Goal: Navigation & Orientation: Find specific page/section

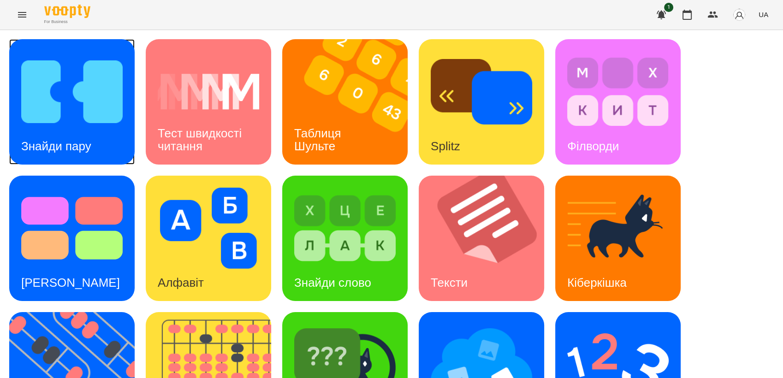
click at [70, 88] on img at bounding box center [72, 91] width 102 height 81
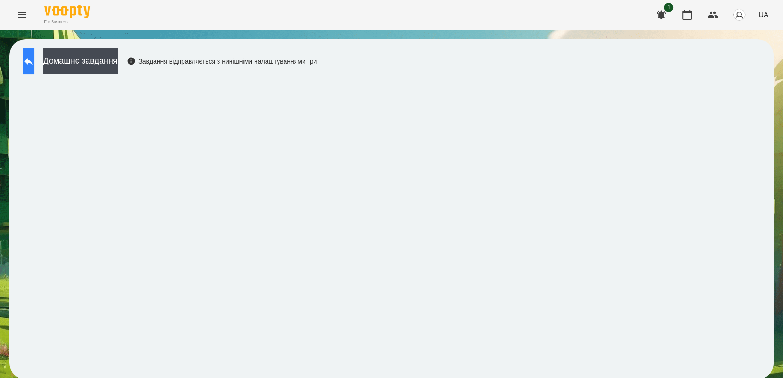
click at [33, 57] on icon at bounding box center [28, 61] width 11 height 11
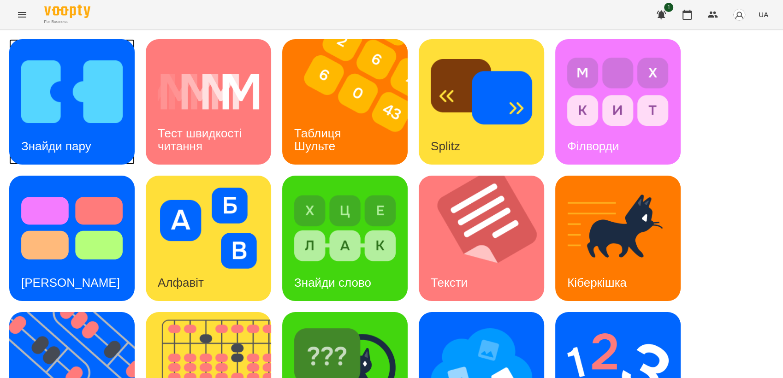
click at [94, 107] on img at bounding box center [72, 91] width 102 height 81
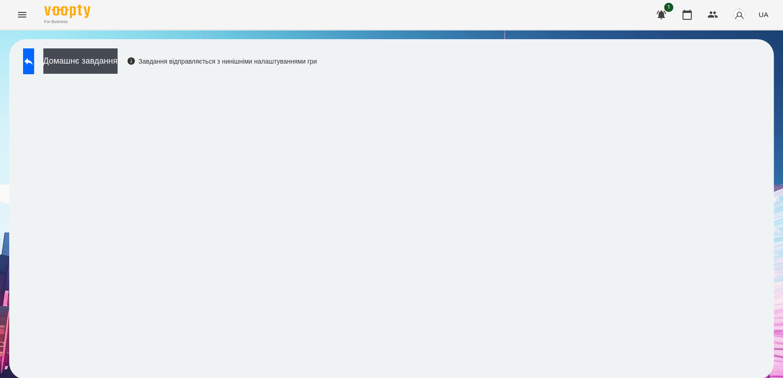
click at [54, 60] on div "Домашнє завдання Завдання відправляється з нинішніми налаштуваннями гри" at bounding box center [167, 63] width 299 height 30
click at [34, 60] on button at bounding box center [28, 61] width 11 height 26
